Goal: Information Seeking & Learning: Learn about a topic

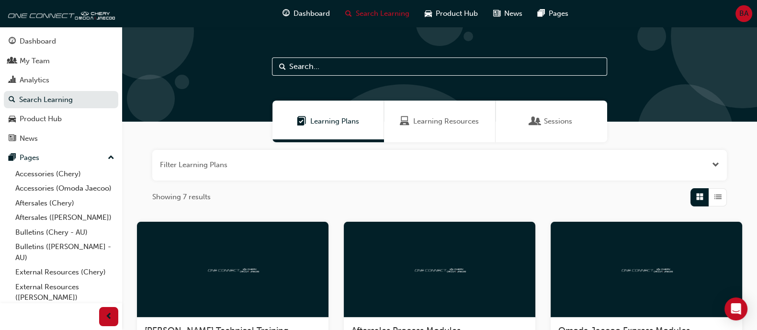
click at [506, 189] on div "Showing 7 results" at bounding box center [439, 197] width 575 height 18
